Goal: Use online tool/utility: Utilize a website feature to perform a specific function

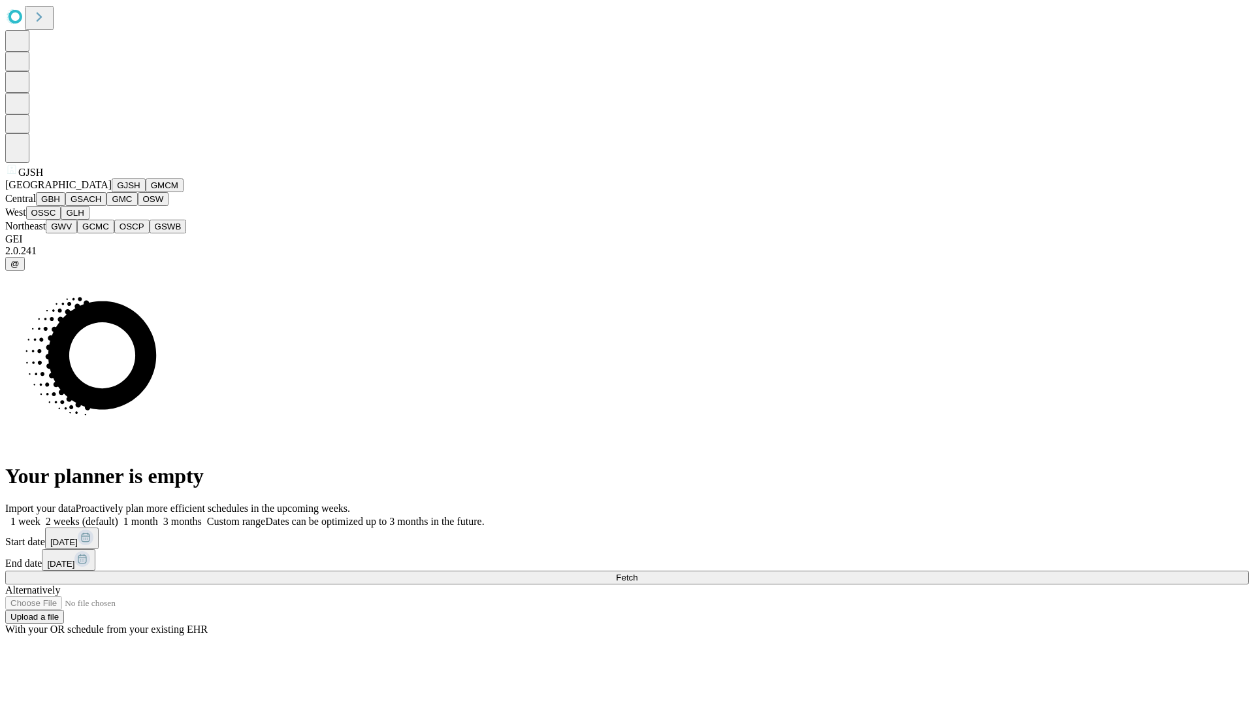
click at [112, 192] on button "GJSH" at bounding box center [129, 185] width 34 height 14
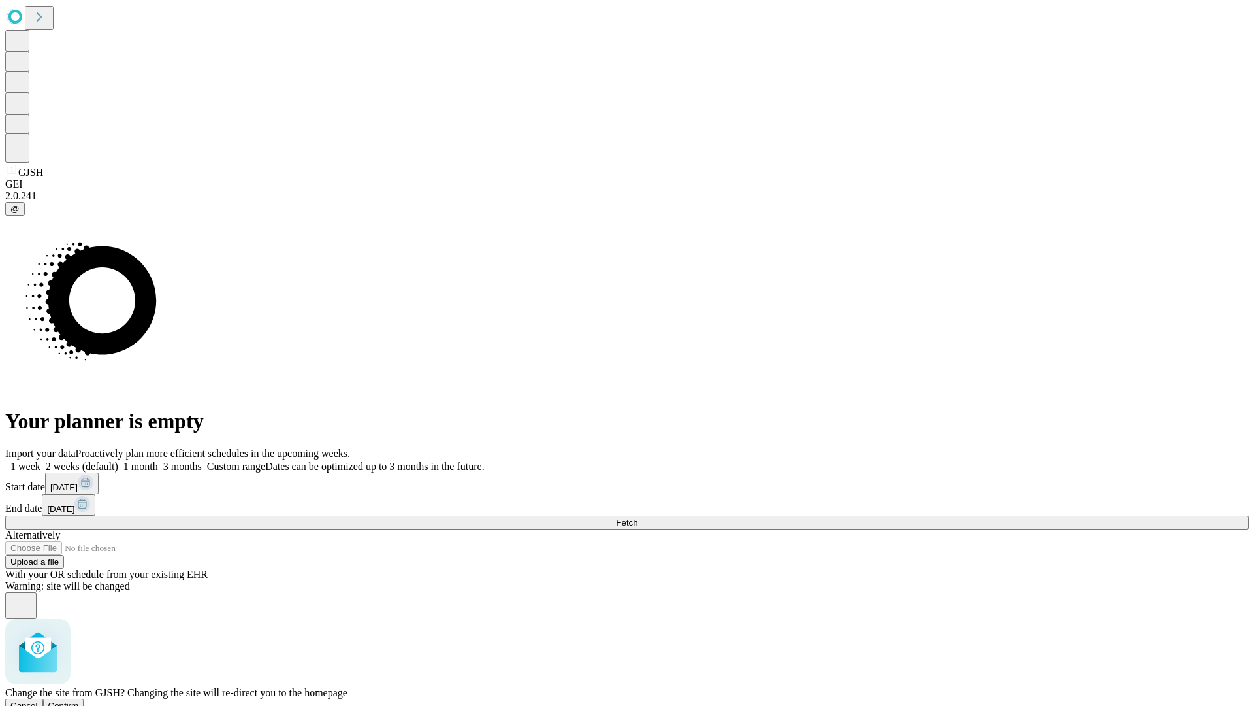
click at [79, 700] on span "Confirm" at bounding box center [63, 705] width 31 height 10
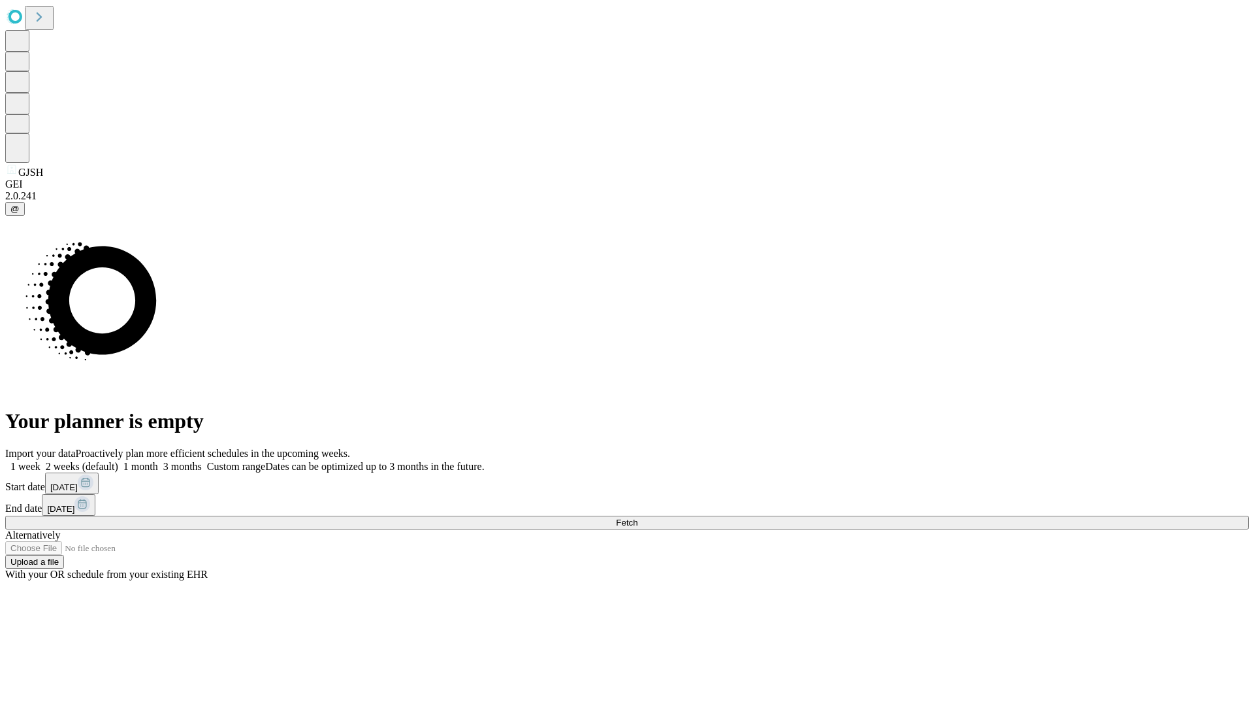
click at [158, 461] on label "1 month" at bounding box center [138, 466] width 40 height 11
click at [638, 517] on span "Fetch" at bounding box center [627, 522] width 22 height 10
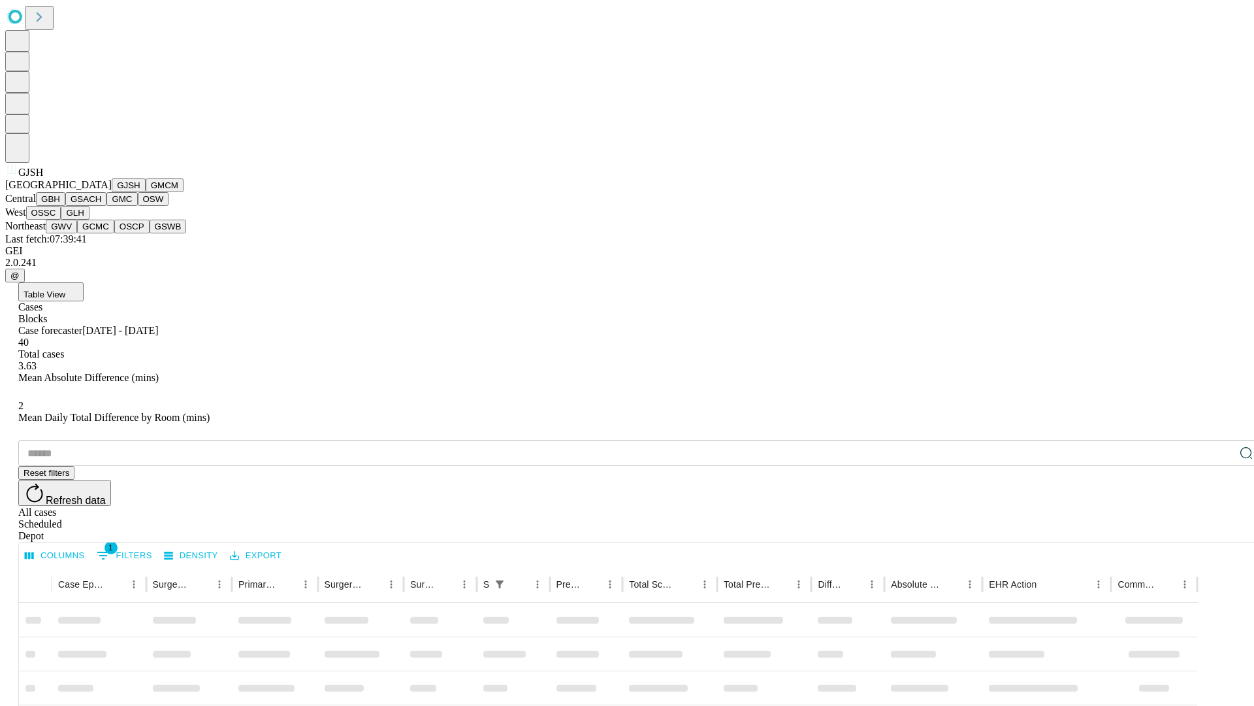
click at [146, 192] on button "GMCM" at bounding box center [165, 185] width 38 height 14
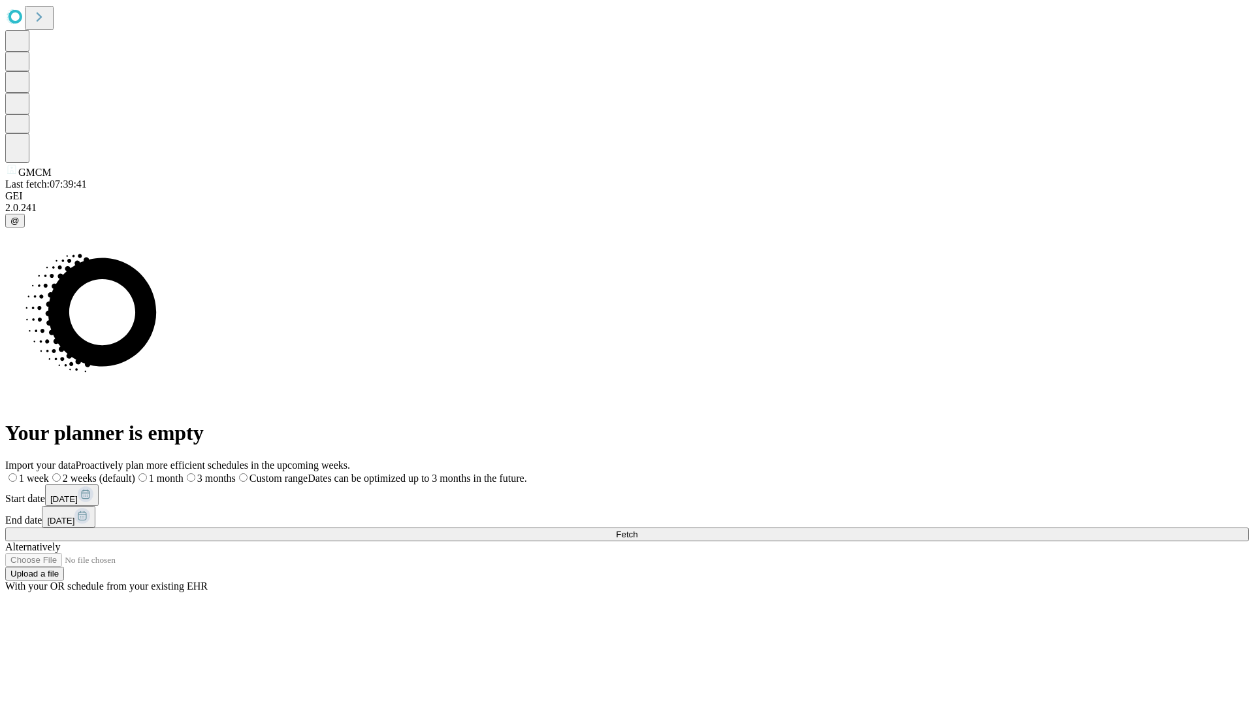
click at [184, 472] on label "1 month" at bounding box center [159, 477] width 48 height 11
click at [638, 529] on span "Fetch" at bounding box center [627, 534] width 22 height 10
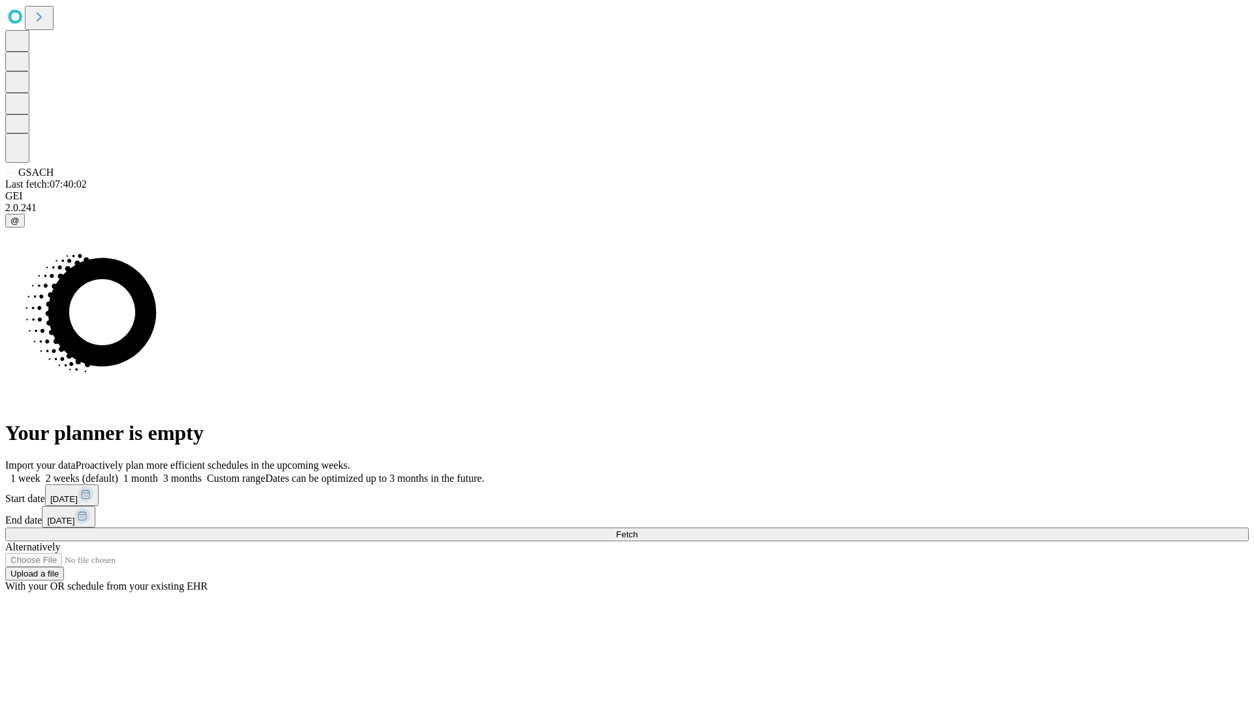
click at [158, 472] on label "1 month" at bounding box center [138, 477] width 40 height 11
click at [638, 529] on span "Fetch" at bounding box center [627, 534] width 22 height 10
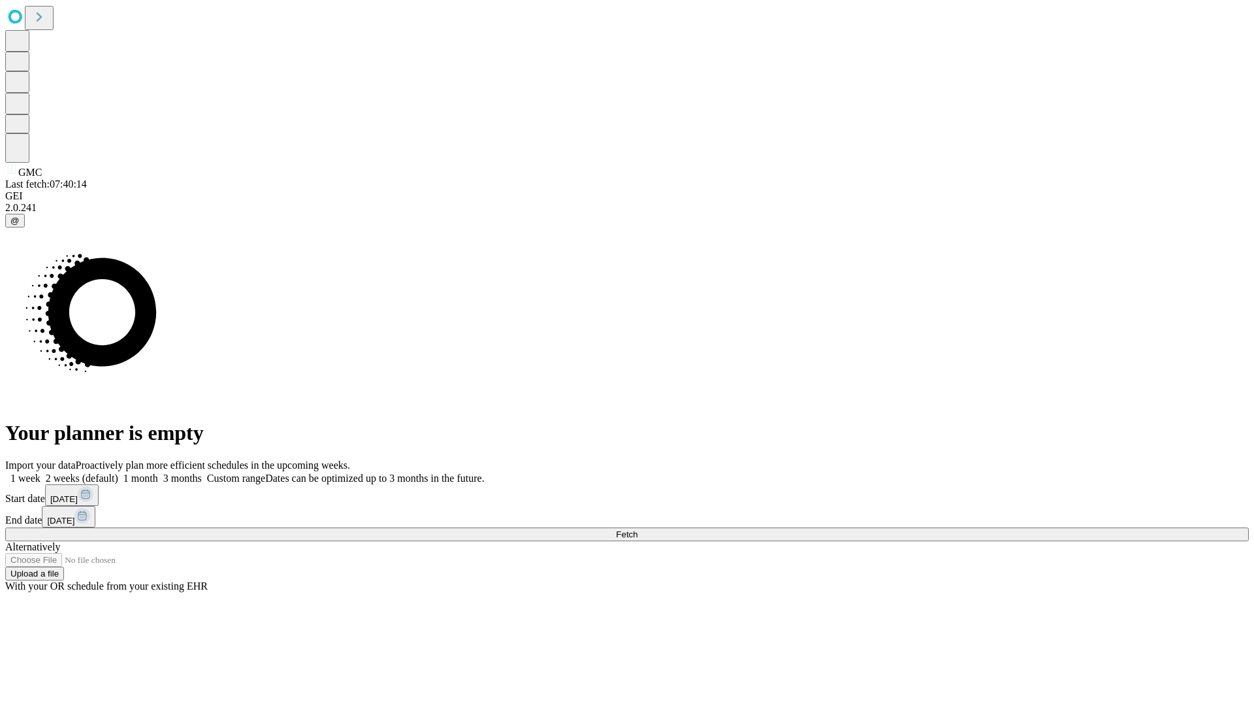
click at [158, 472] on label "1 month" at bounding box center [138, 477] width 40 height 11
click at [638, 529] on span "Fetch" at bounding box center [627, 534] width 22 height 10
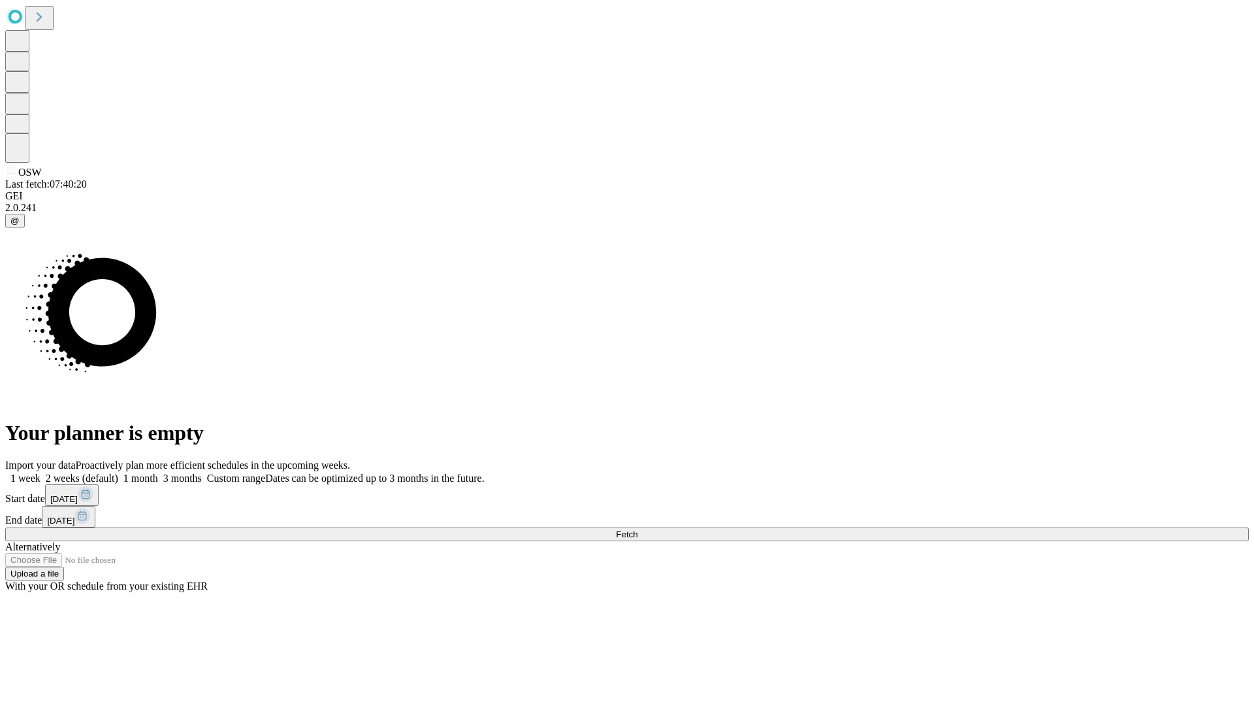
click at [158, 472] on label "1 month" at bounding box center [138, 477] width 40 height 11
click at [638, 529] on span "Fetch" at bounding box center [627, 534] width 22 height 10
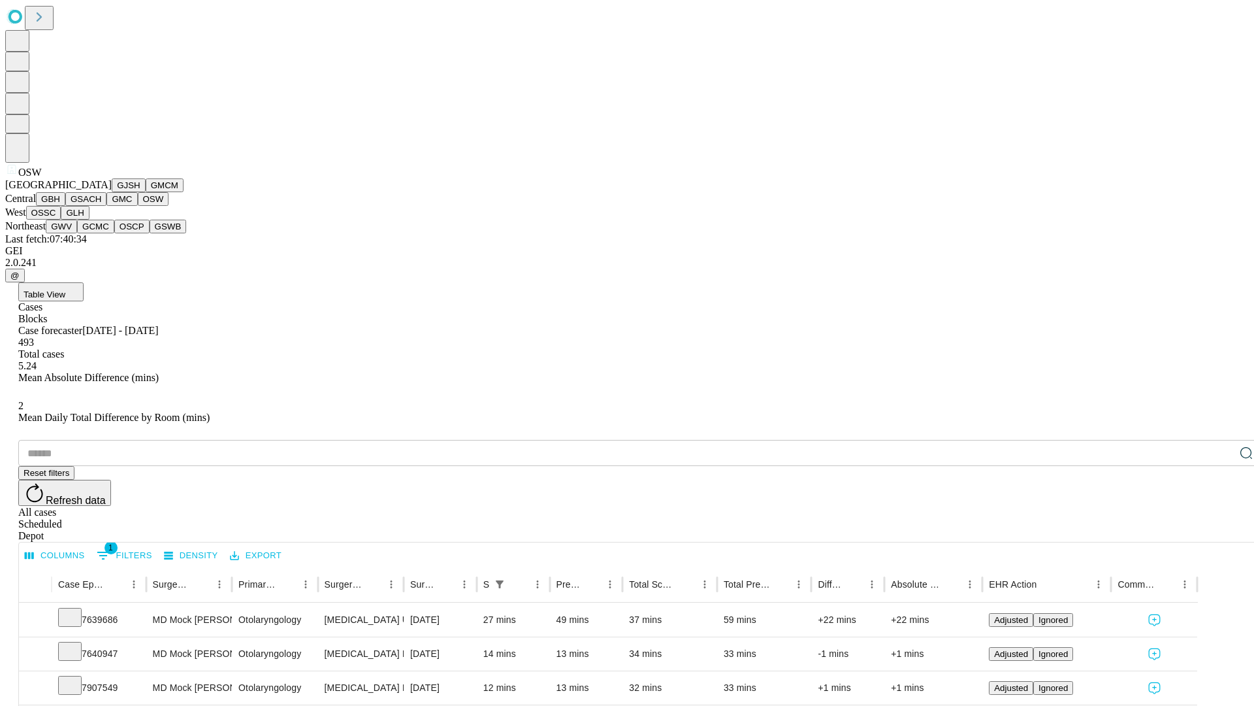
click at [61, 220] on button "OSSC" at bounding box center [43, 213] width 35 height 14
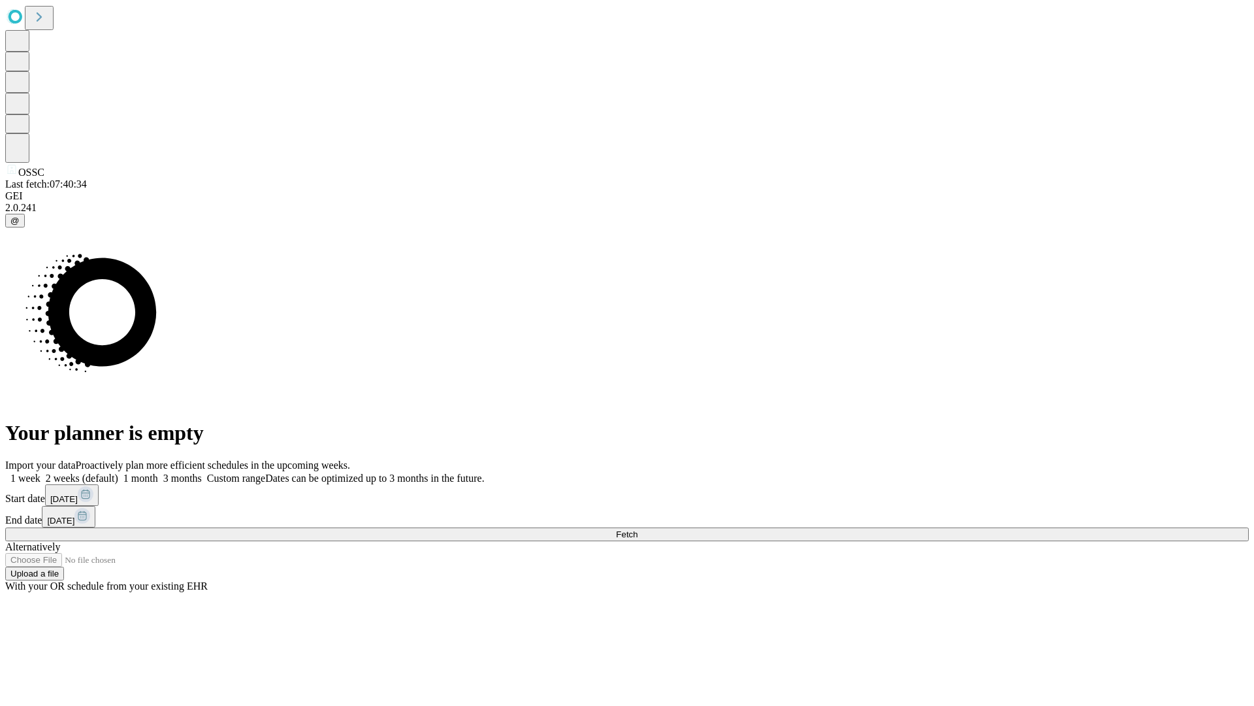
click at [158, 472] on label "1 month" at bounding box center [138, 477] width 40 height 11
click at [638, 529] on span "Fetch" at bounding box center [627, 534] width 22 height 10
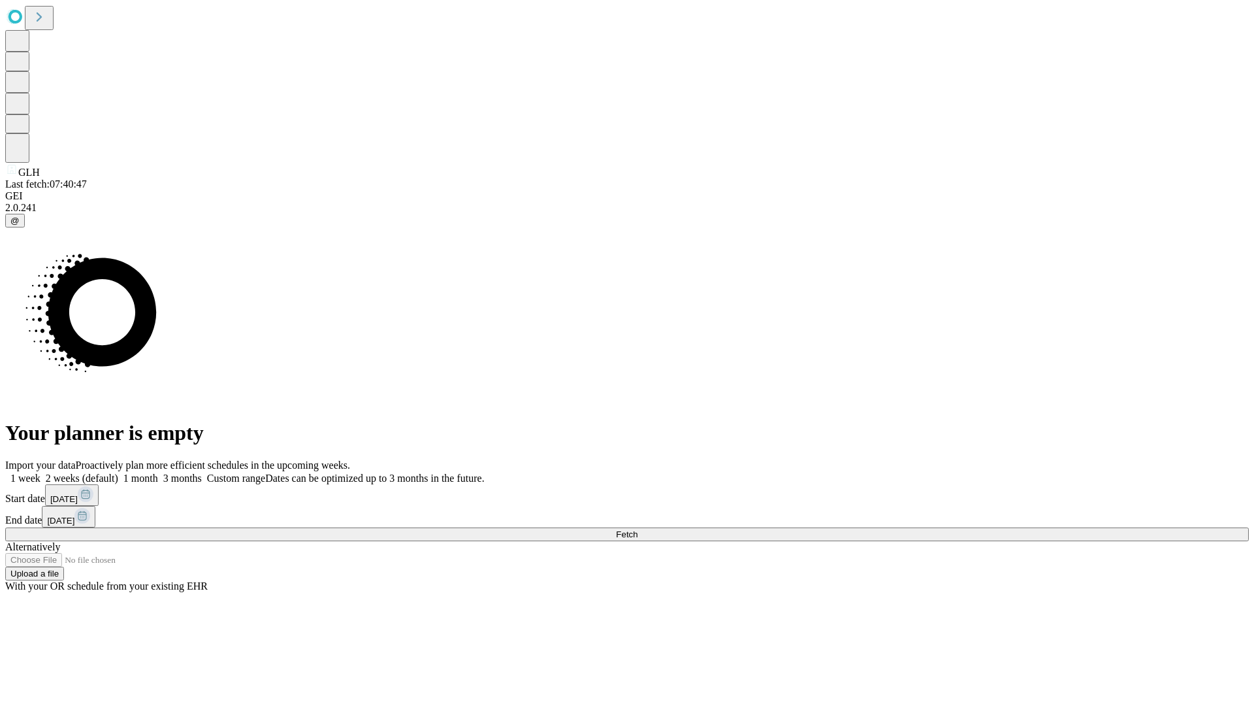
click at [638, 529] on span "Fetch" at bounding box center [627, 534] width 22 height 10
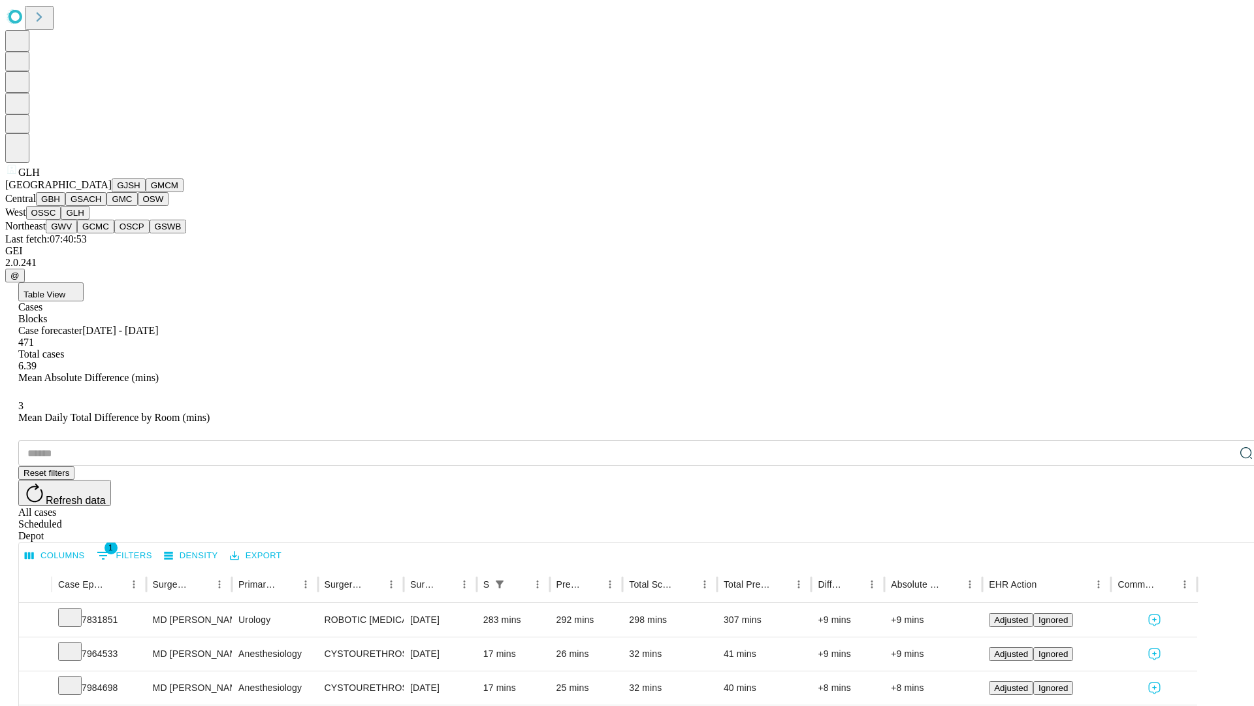
click at [77, 233] on button "GWV" at bounding box center [61, 227] width 31 height 14
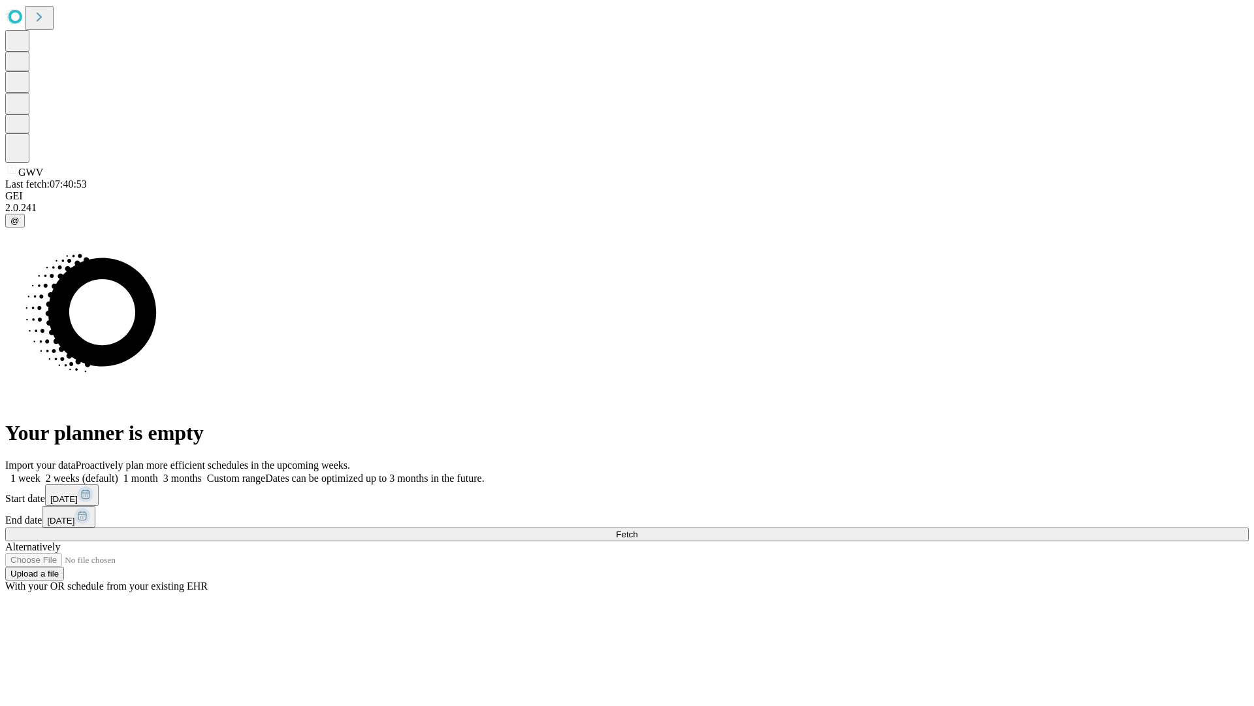
click at [158, 472] on label "1 month" at bounding box center [138, 477] width 40 height 11
click at [638, 529] on span "Fetch" at bounding box center [627, 534] width 22 height 10
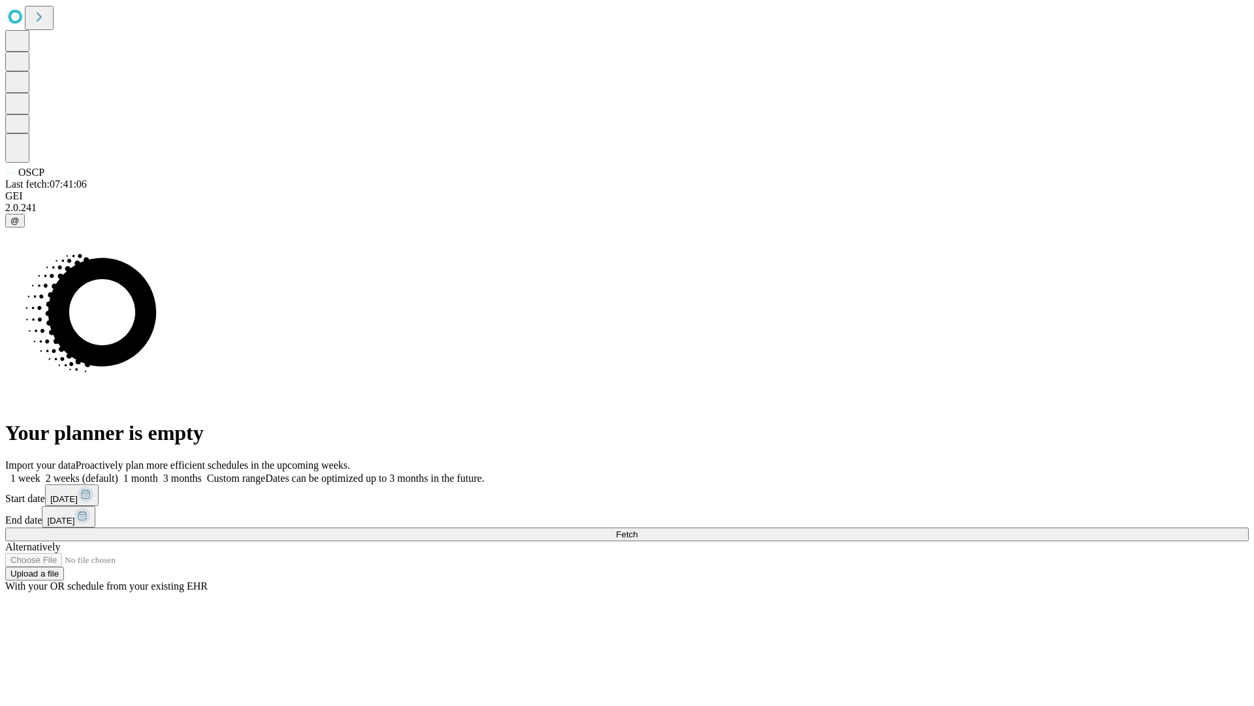
click at [158, 472] on label "1 month" at bounding box center [138, 477] width 40 height 11
click at [638, 529] on span "Fetch" at bounding box center [627, 534] width 22 height 10
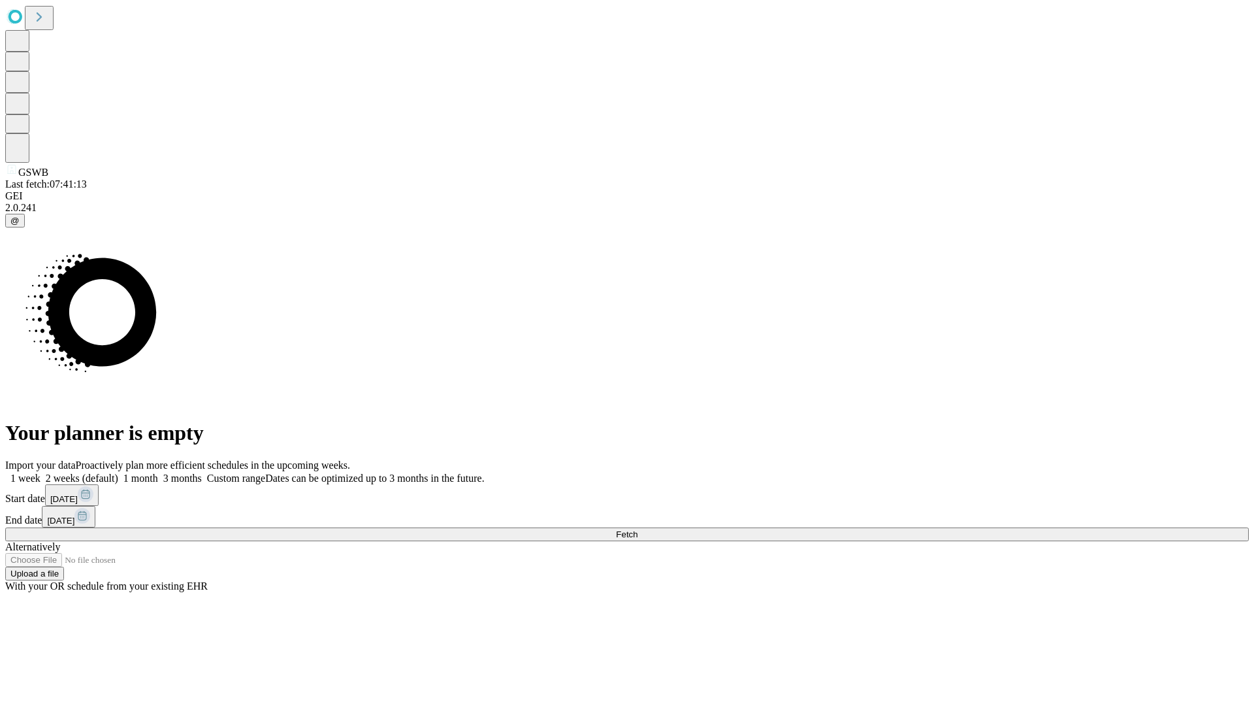
click at [158, 472] on label "1 month" at bounding box center [138, 477] width 40 height 11
click at [638, 529] on span "Fetch" at bounding box center [627, 534] width 22 height 10
